Goal: Information Seeking & Learning: Learn about a topic

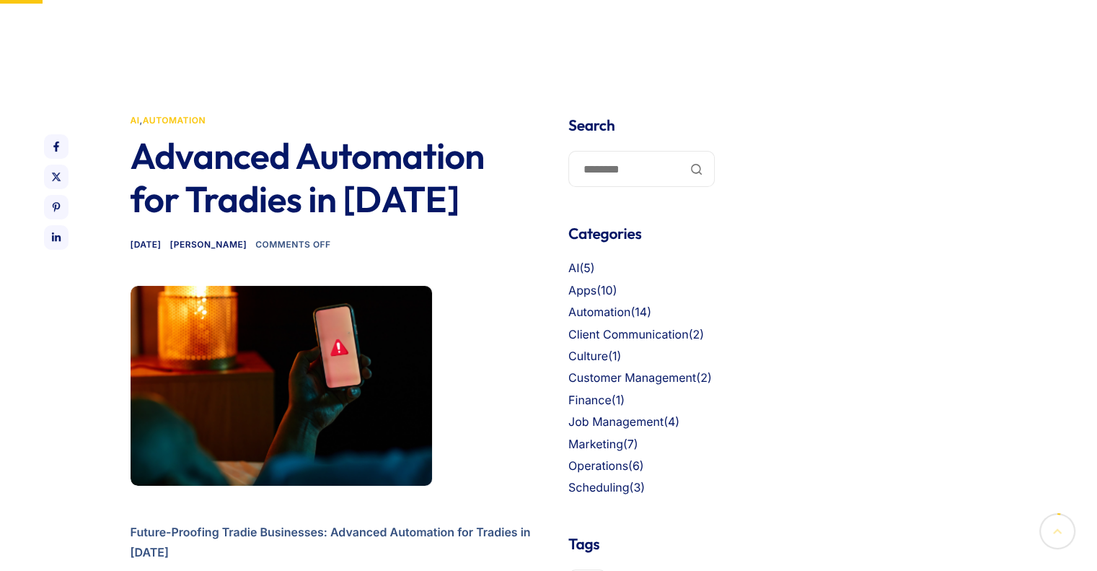
scroll to position [144, 0]
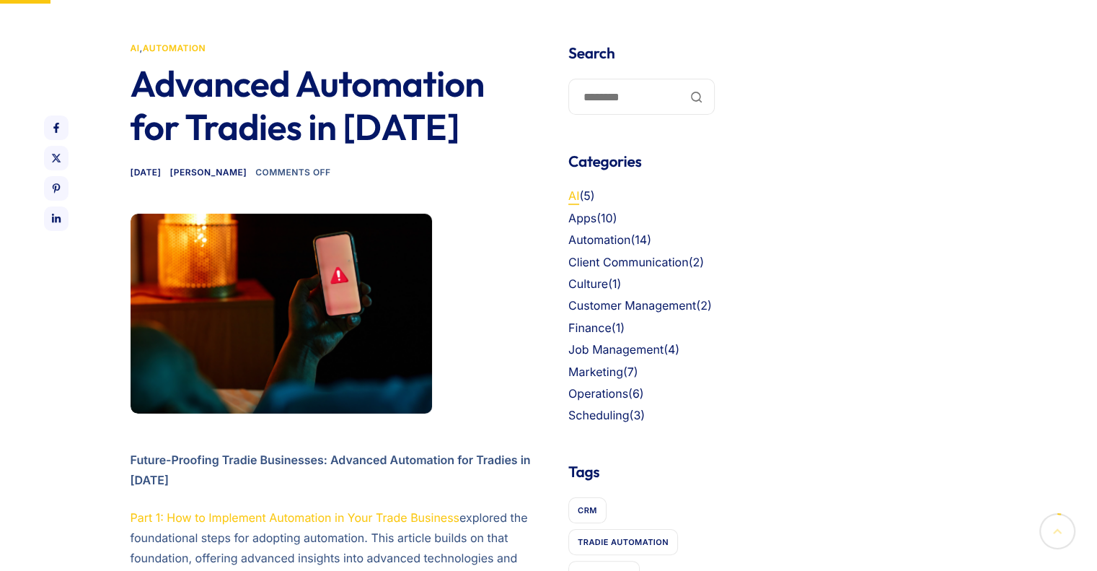
click at [572, 195] on link "AI" at bounding box center [573, 195] width 11 height 14
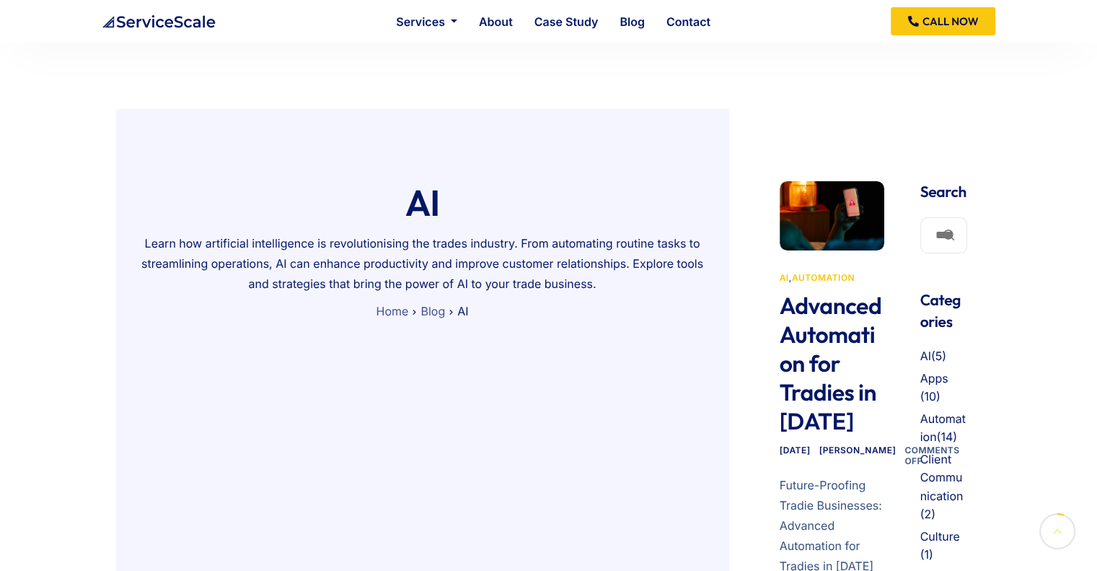
scroll to position [289, 0]
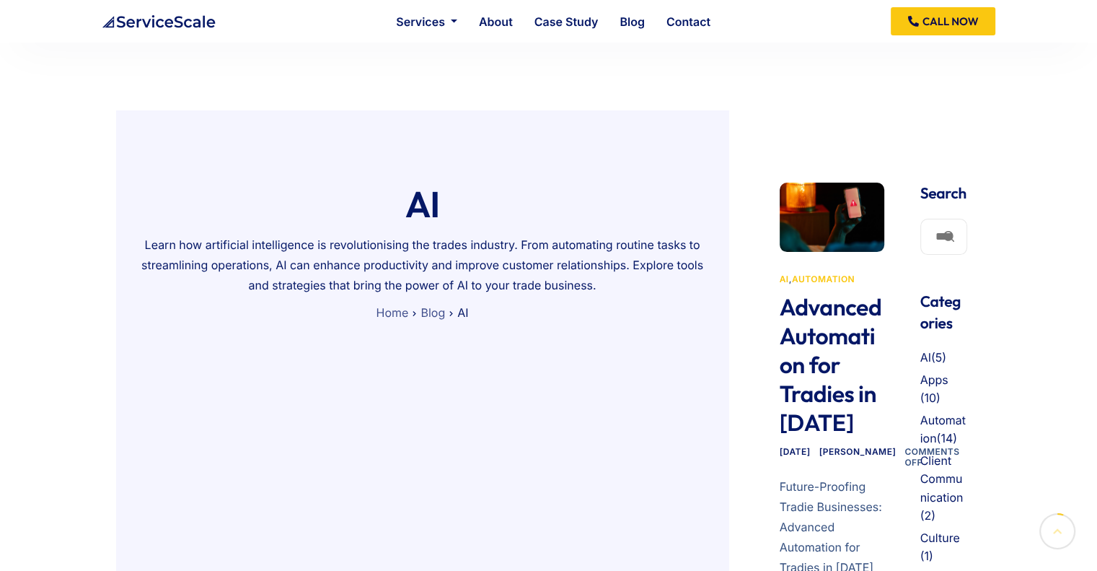
click at [817, 351] on link "Advanced Automation for Tradies in [DATE]" at bounding box center [831, 365] width 102 height 144
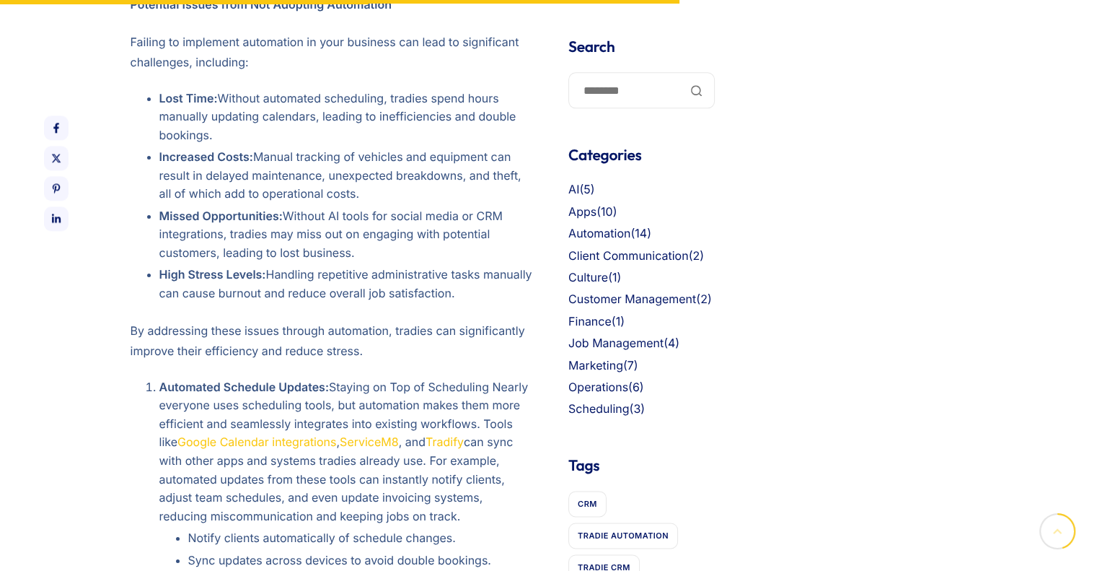
scroll to position [2020, 0]
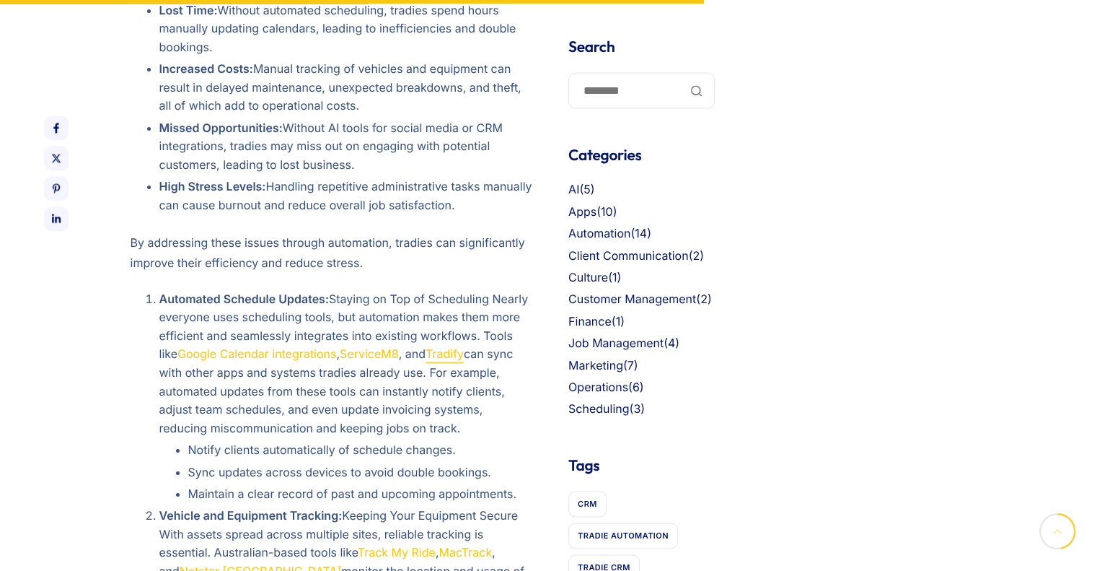
click at [461, 346] on link "Tradify" at bounding box center [445, 353] width 38 height 14
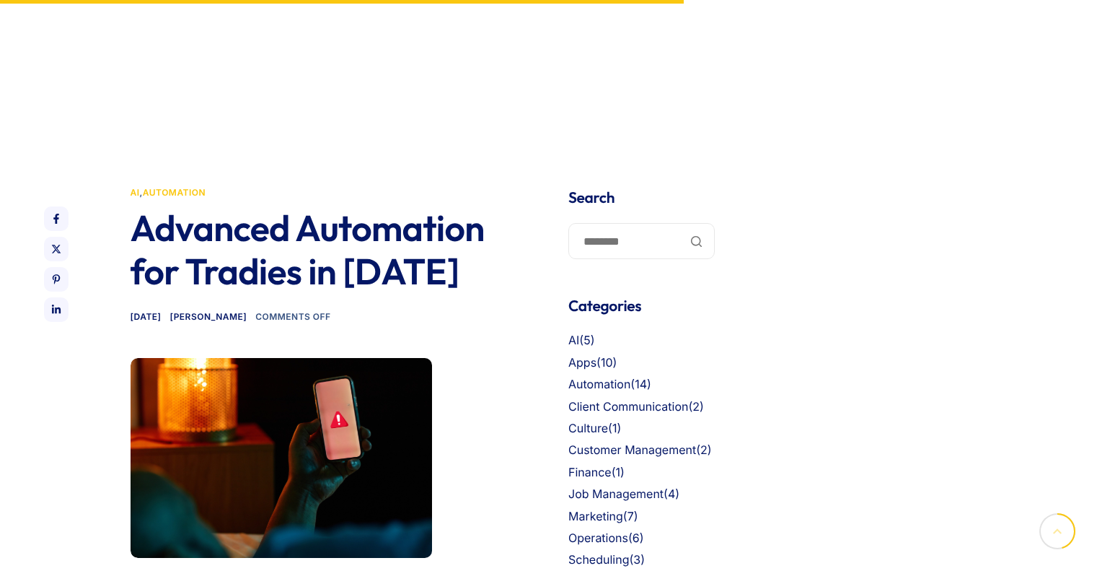
scroll to position [2020, 0]
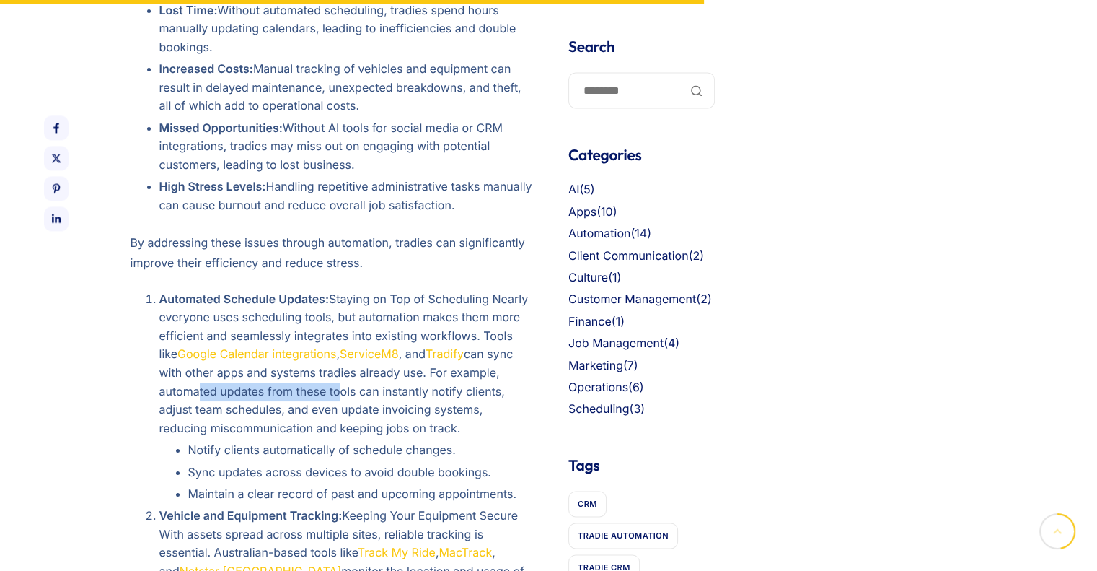
drag, startPoint x: 194, startPoint y: 359, endPoint x: 332, endPoint y: 364, distance: 137.9
click at [332, 364] on li "Automated Schedule Updates: Staying on Top of Scheduling Nearly everyone uses s…" at bounding box center [346, 397] width 374 height 214
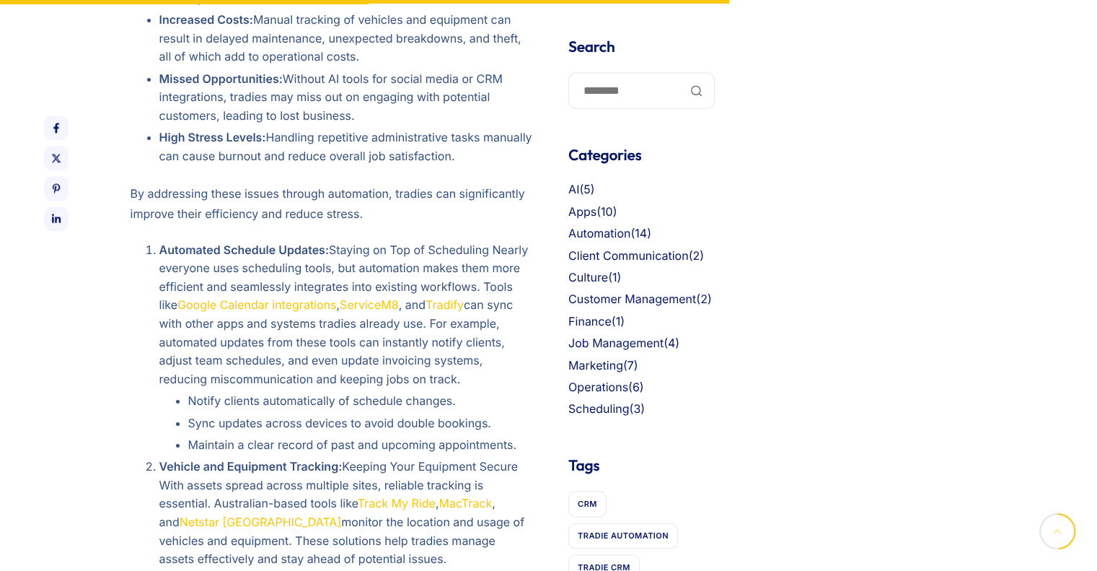
scroll to position [2092, 0]
